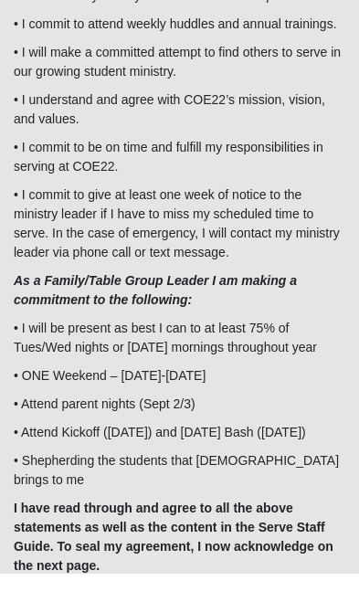
scroll to position [713, 0]
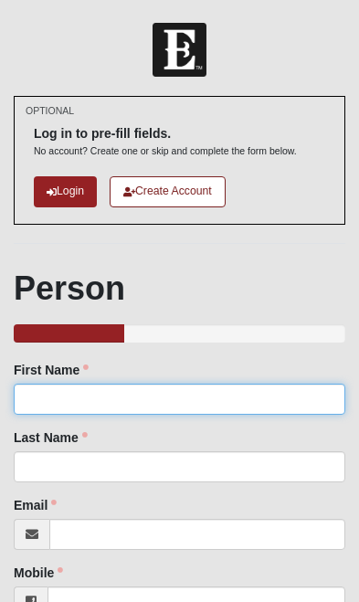
click at [261, 396] on input "First Name" at bounding box center [179, 399] width 331 height 31
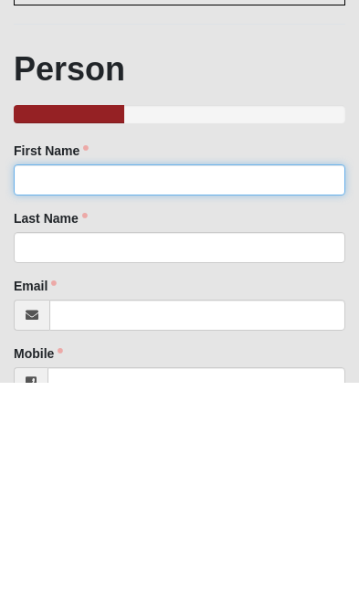
type input "[PERSON_NAME]"
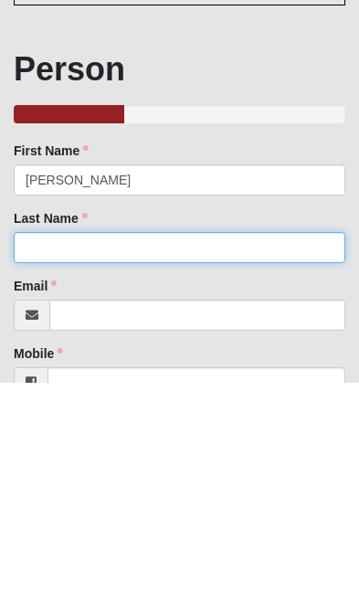
type input "[PERSON_NAME]"
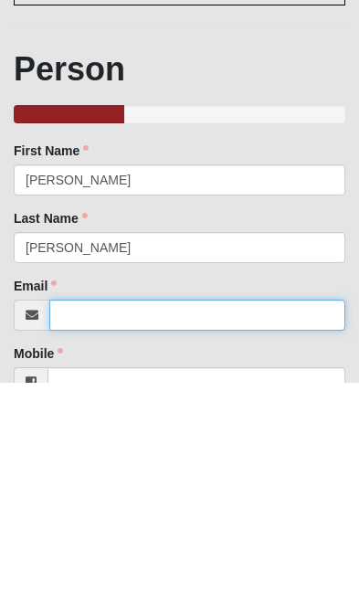
scroll to position [15, 0]
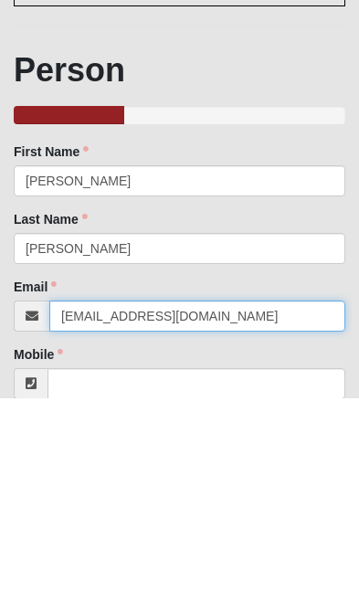
type input "[EMAIL_ADDRESS][DOMAIN_NAME]"
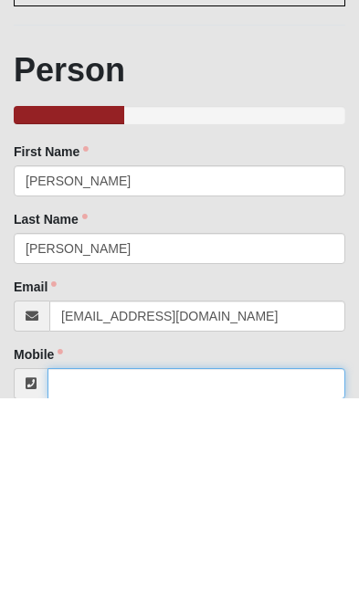
click at [294, 572] on input "Mobile" at bounding box center [196, 587] width 298 height 31
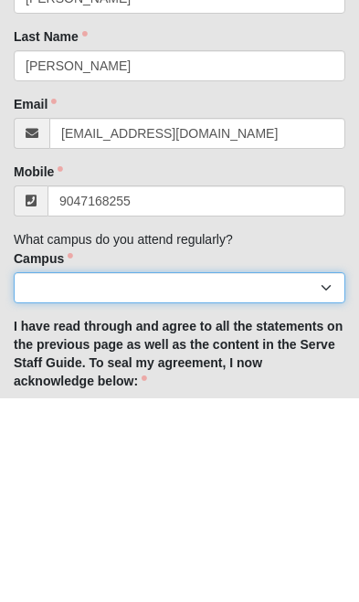
click at [282, 476] on select "Arlington Baymeadows Eleven22 Online [PERSON_NAME][GEOGRAPHIC_DATA] Jesup [GEOG…" at bounding box center [179, 491] width 331 height 31
type input "[PHONE_NUMBER]"
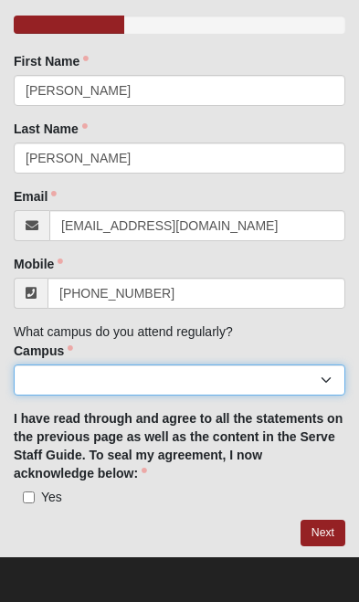
select select "3"
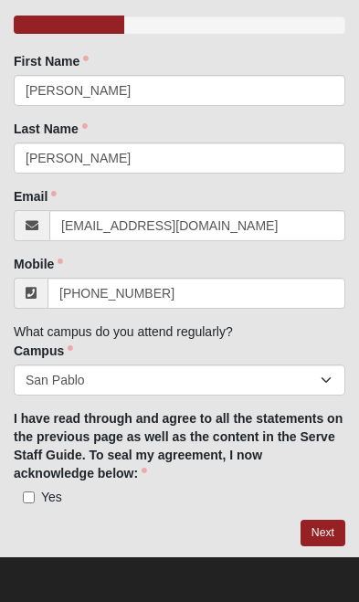
click at [30, 499] on input "Yes" at bounding box center [29, 497] width 12 height 12
checkbox input "true"
click at [313, 542] on link "Next" at bounding box center [322, 533] width 45 height 26
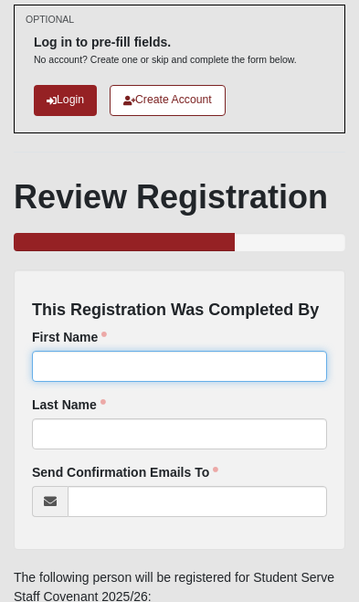
click at [271, 361] on input "First Name" at bounding box center [179, 366] width 295 height 31
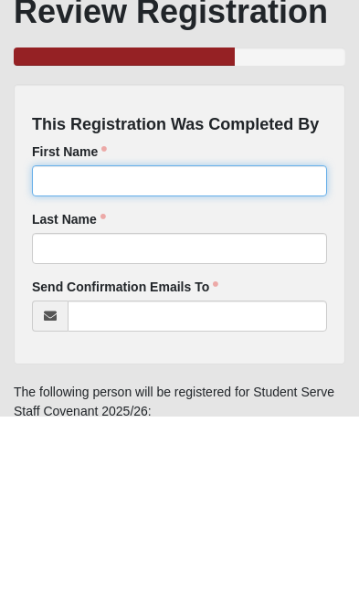
type input "[PERSON_NAME]"
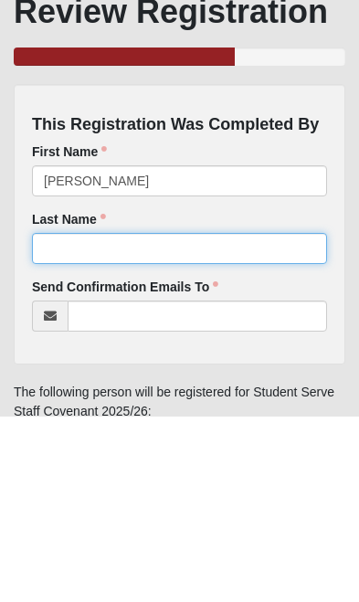
type input "[PERSON_NAME]"
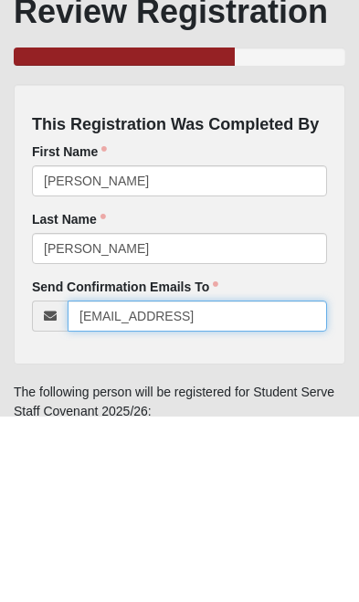
type input "[EMAIL_ADDRESS]"
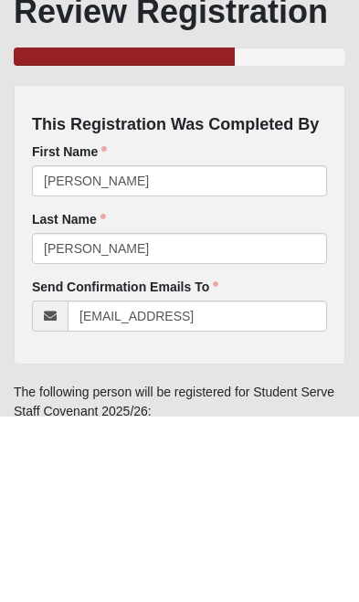
scroll to position [173, 0]
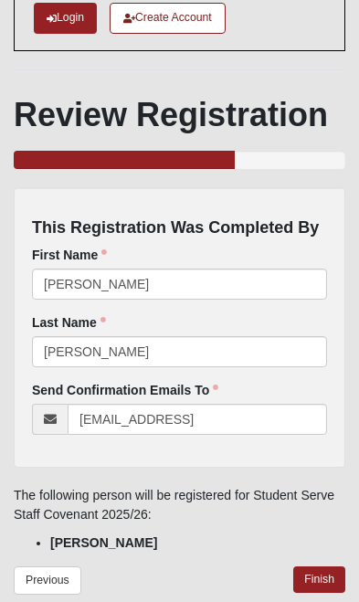
click at [327, 584] on link "Finish" at bounding box center [319, 579] width 52 height 26
